Goal: Go to known website: Access a specific website the user already knows

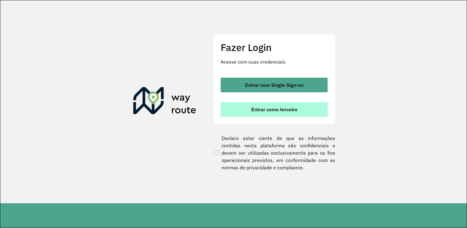
click at [242, 111] on button "Entrar como terceiro" at bounding box center [274, 109] width 107 height 15
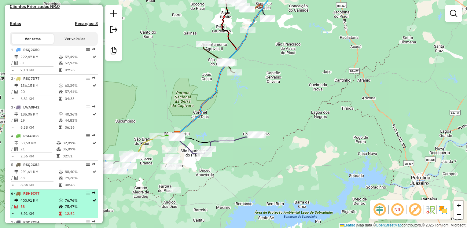
scroll to position [184, 0]
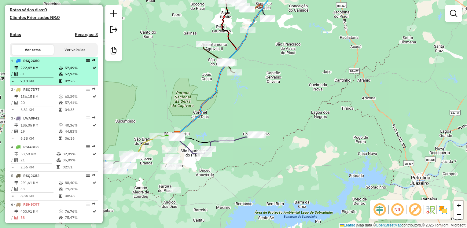
click at [41, 77] on td "31" at bounding box center [39, 74] width 38 height 6
select select "**********"
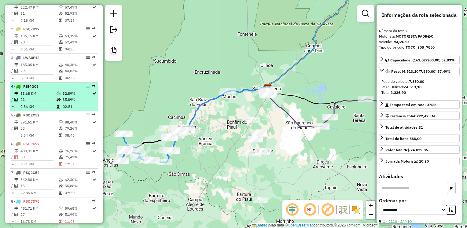
scroll to position [245, 0]
click at [43, 96] on td "53,68 KM" at bounding box center [38, 93] width 36 height 6
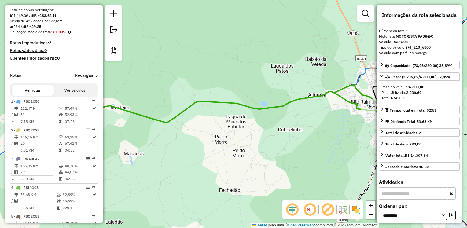
scroll to position [144, 0]
